Goal: Entertainment & Leisure: Browse casually

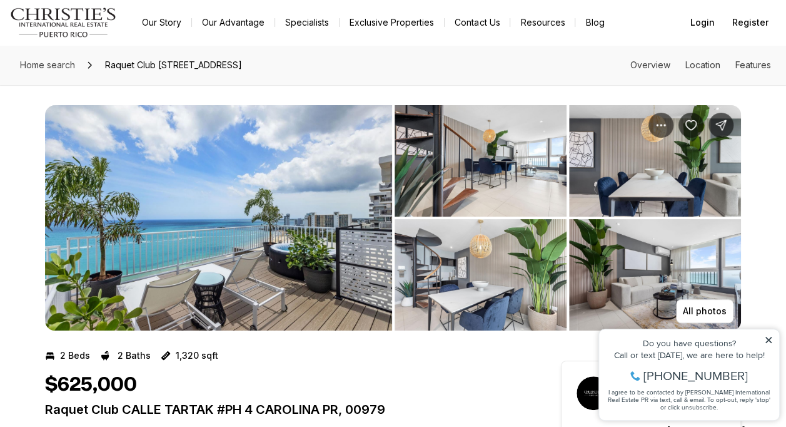
click at [253, 219] on img "View image gallery" at bounding box center [218, 217] width 347 height 225
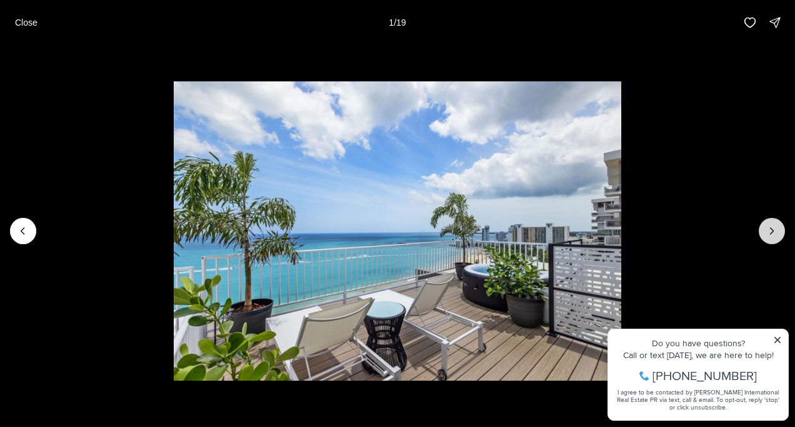
click at [774, 233] on icon "Next slide" at bounding box center [772, 231] width 13 height 13
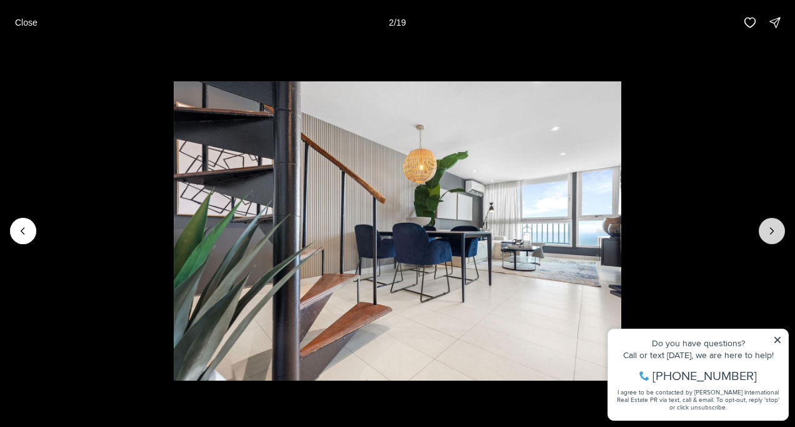
click at [774, 234] on icon "Next slide" at bounding box center [772, 231] width 13 height 13
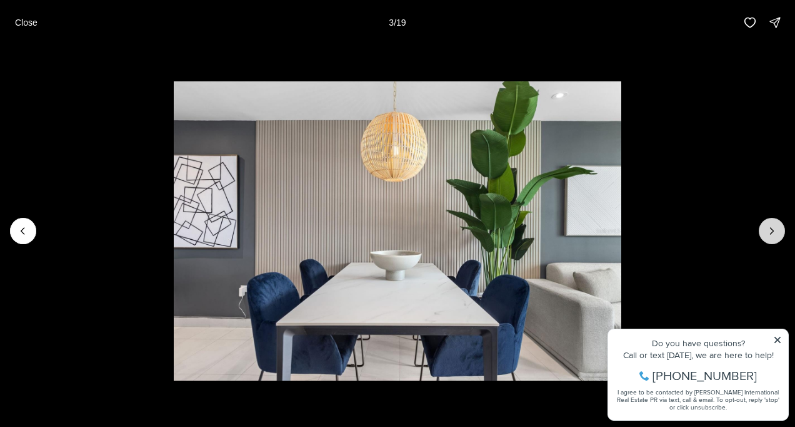
click at [774, 234] on icon "Next slide" at bounding box center [772, 231] width 13 height 13
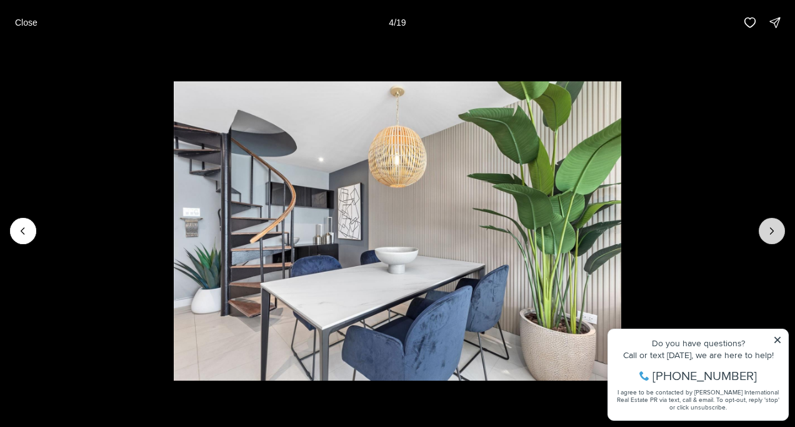
click at [774, 234] on icon "Next slide" at bounding box center [772, 231] width 13 height 13
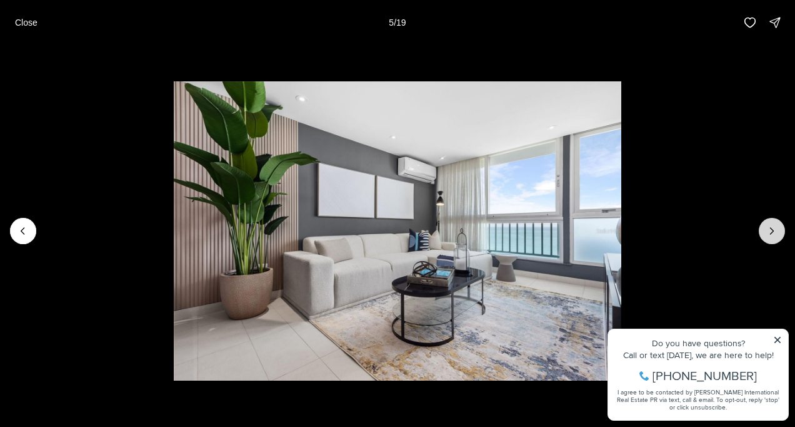
click at [774, 234] on icon "Next slide" at bounding box center [772, 231] width 13 height 13
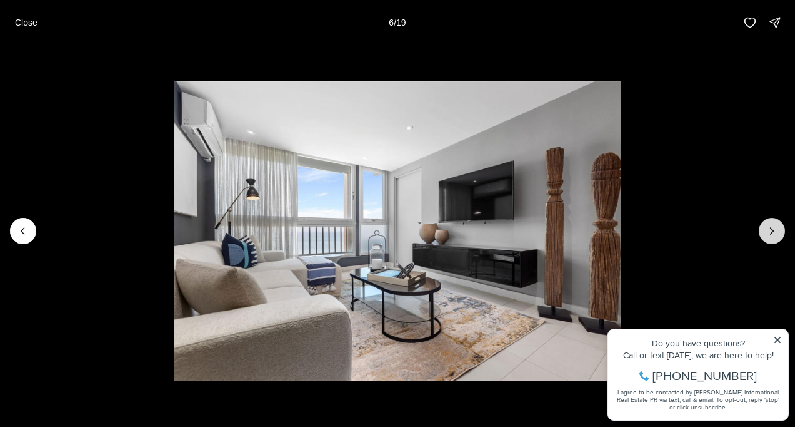
click at [774, 234] on icon "Next slide" at bounding box center [772, 231] width 13 height 13
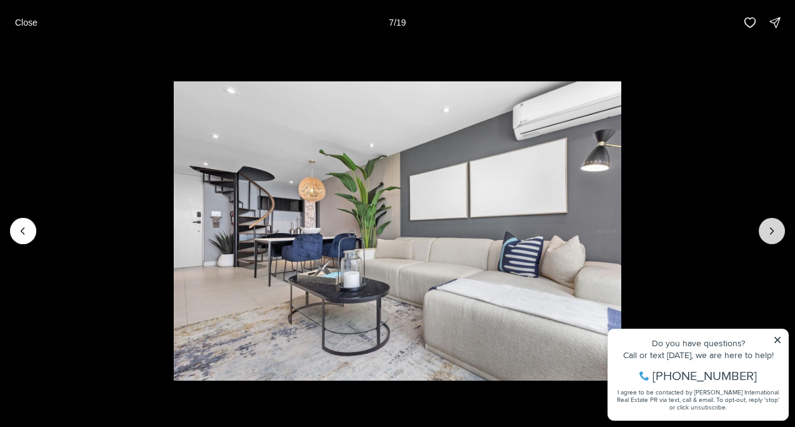
click at [774, 234] on icon "Next slide" at bounding box center [772, 231] width 13 height 13
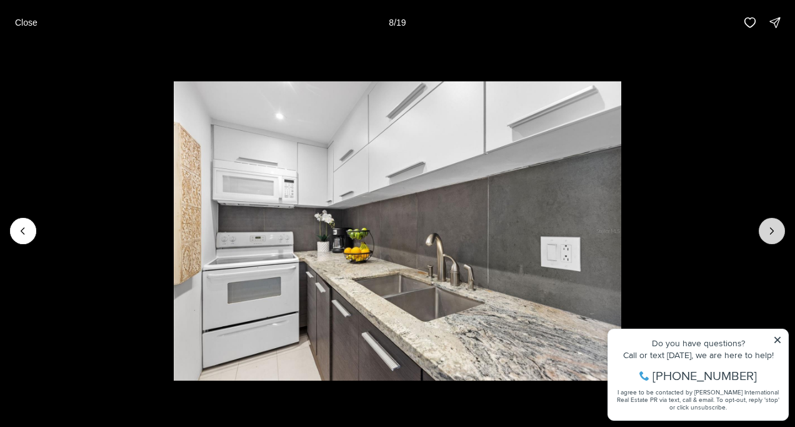
click at [774, 234] on icon "Next slide" at bounding box center [772, 231] width 13 height 13
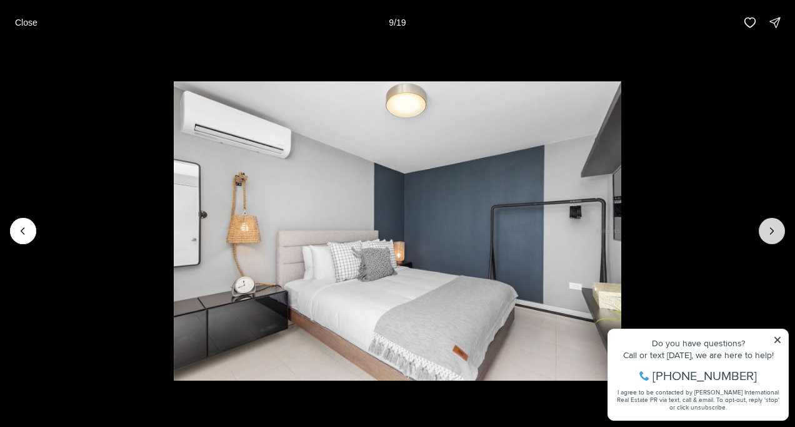
click at [774, 234] on icon "Next slide" at bounding box center [772, 231] width 13 height 13
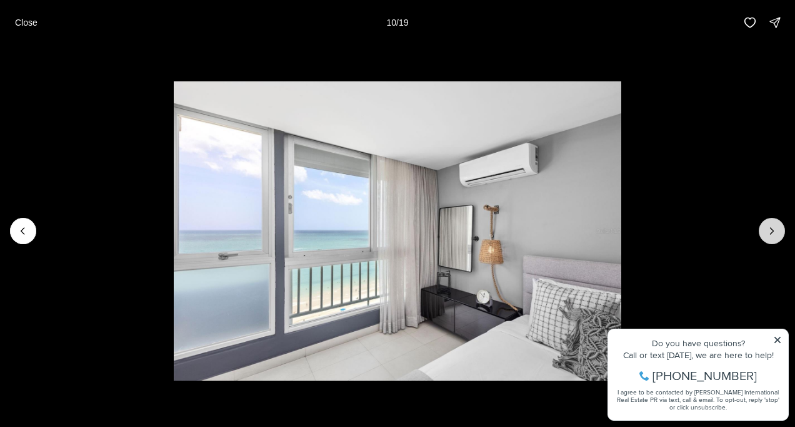
click at [774, 234] on icon "Next slide" at bounding box center [772, 231] width 13 height 13
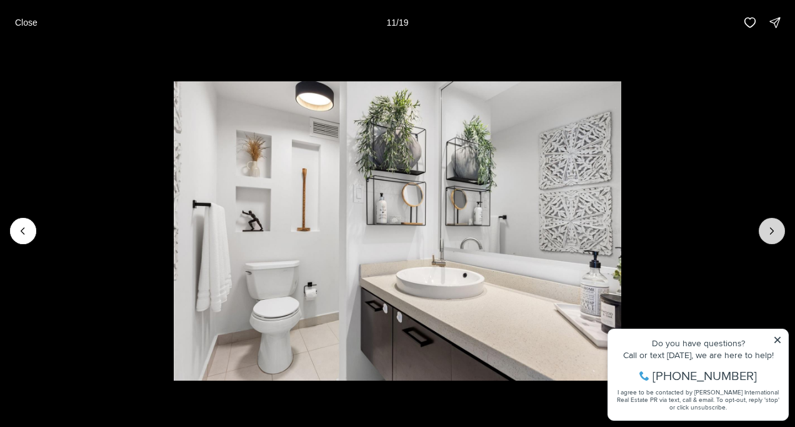
click at [774, 234] on icon "Next slide" at bounding box center [772, 231] width 13 height 13
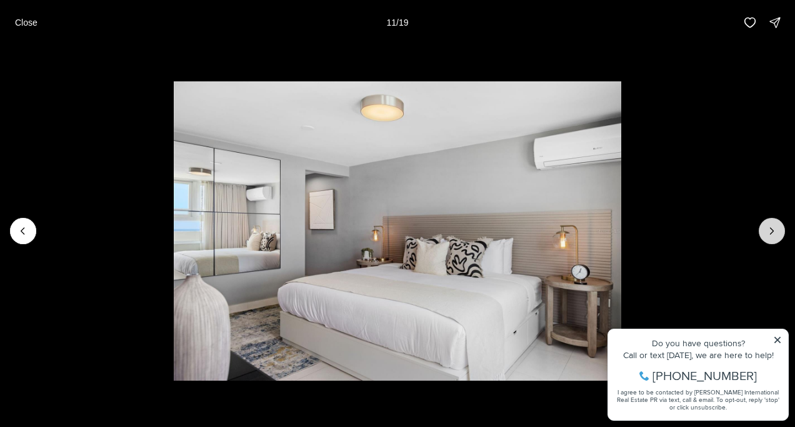
click at [774, 234] on icon "Next slide" at bounding box center [772, 231] width 13 height 13
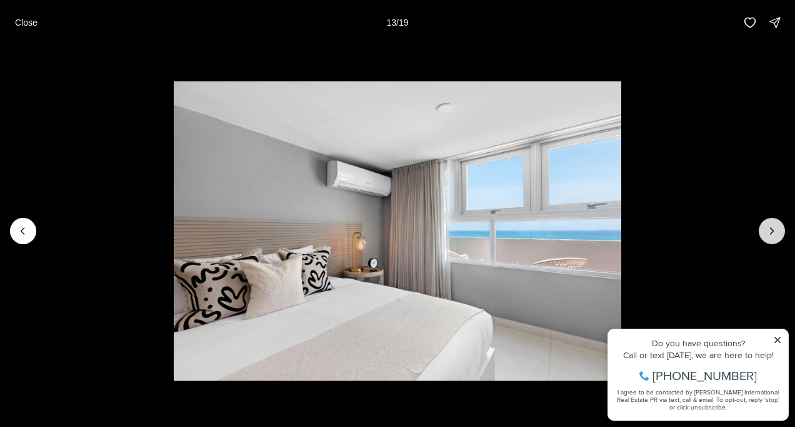
click at [774, 234] on icon "Next slide" at bounding box center [772, 231] width 13 height 13
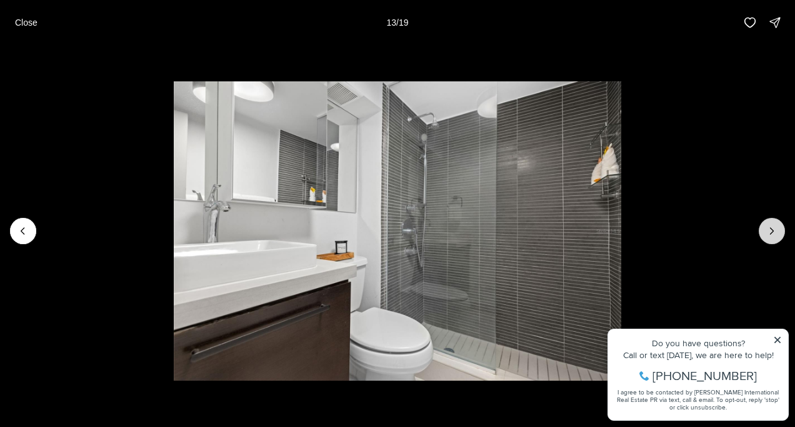
click at [774, 234] on icon "Next slide" at bounding box center [772, 231] width 13 height 13
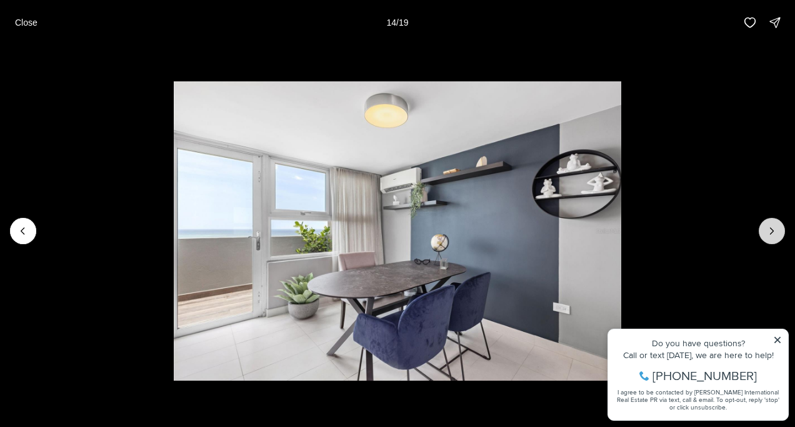
click at [774, 234] on icon "Next slide" at bounding box center [772, 231] width 13 height 13
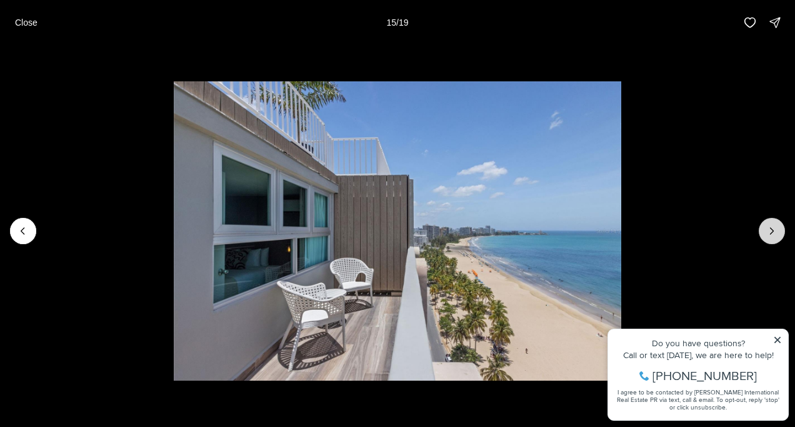
click at [774, 234] on icon "Next slide" at bounding box center [772, 231] width 13 height 13
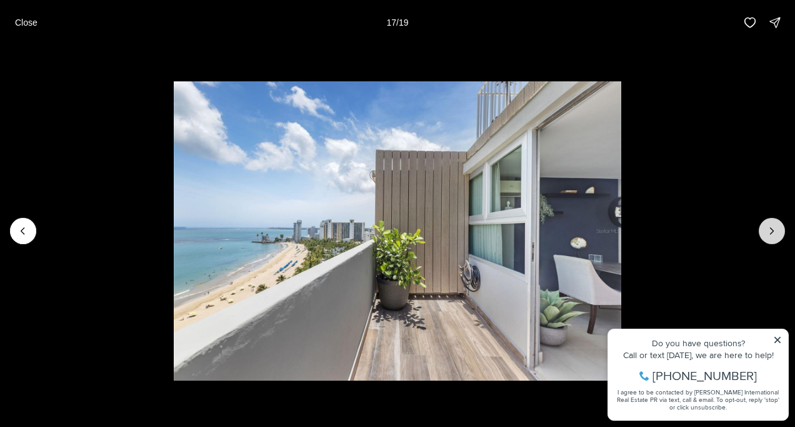
click at [773, 233] on icon "Next slide" at bounding box center [772, 231] width 13 height 13
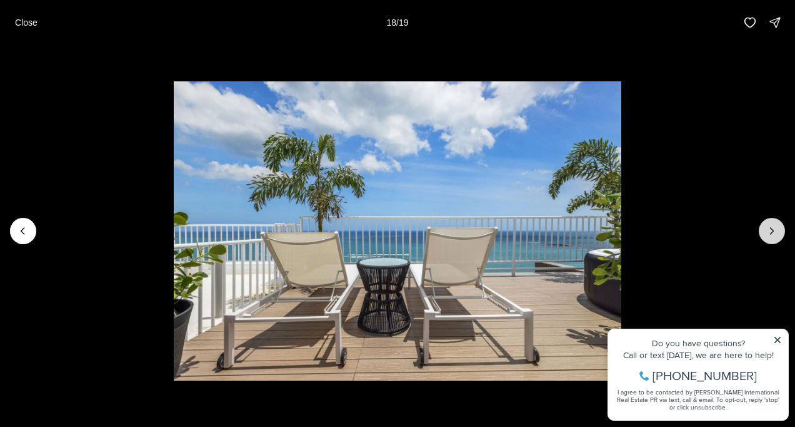
click at [773, 233] on icon "Next slide" at bounding box center [772, 231] width 13 height 13
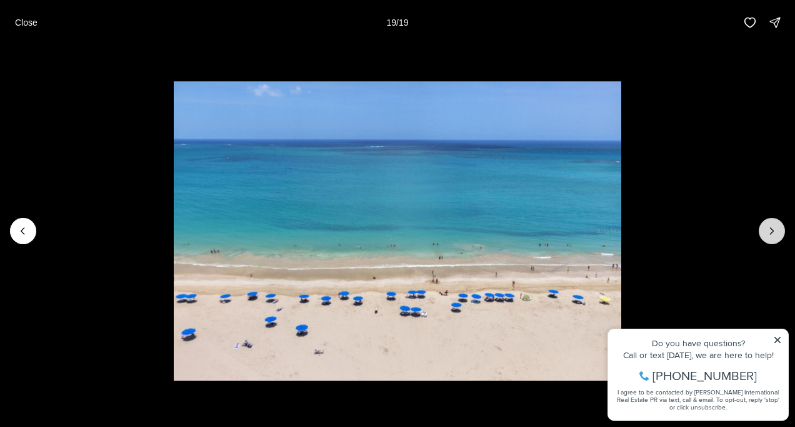
click at [773, 233] on div at bounding box center [772, 231] width 26 height 26
click at [775, 231] on div at bounding box center [772, 231] width 26 height 26
